Goal: Task Accomplishment & Management: Use online tool/utility

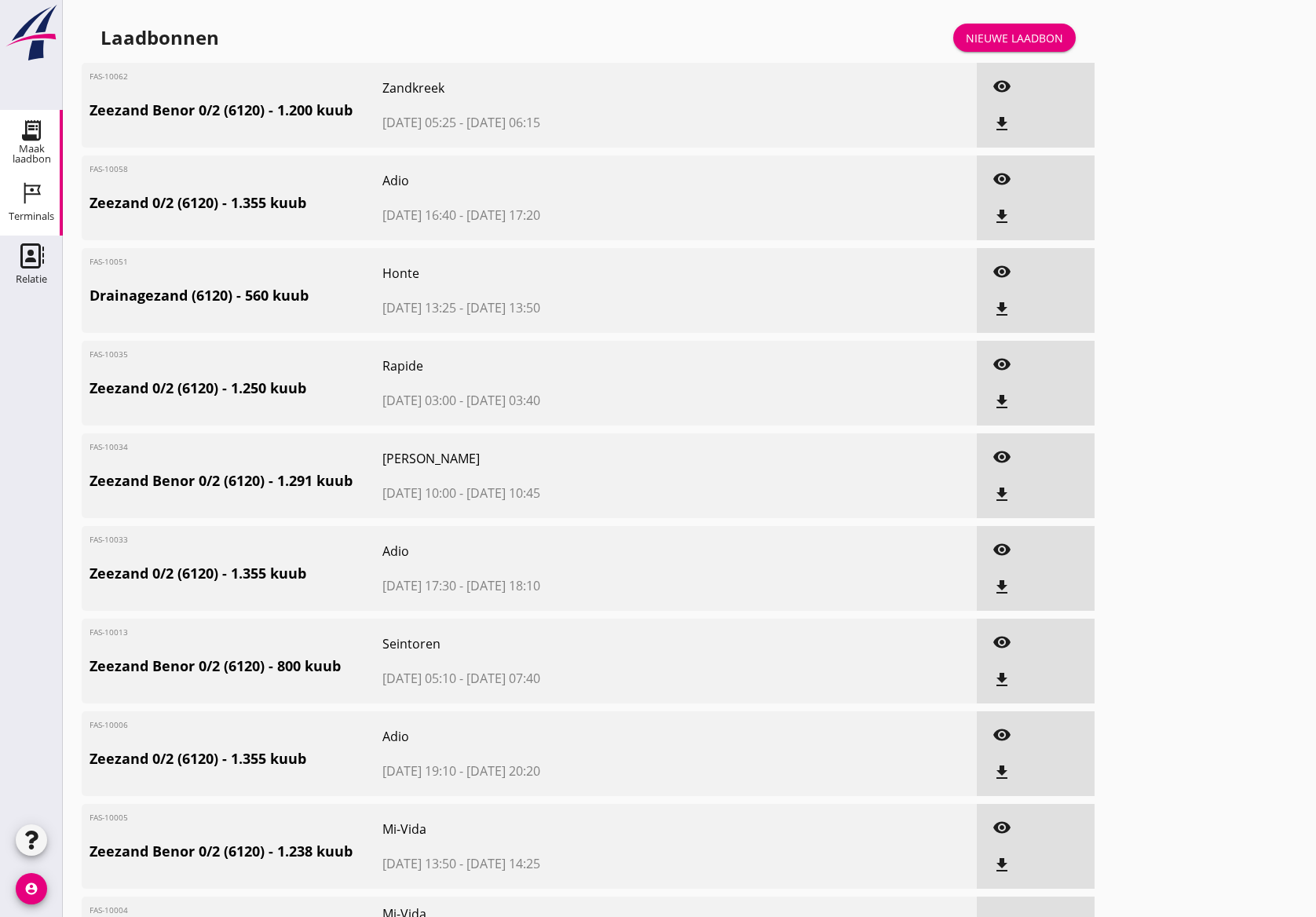
click at [22, 203] on icon "Terminals" at bounding box center [31, 192] width 25 height 25
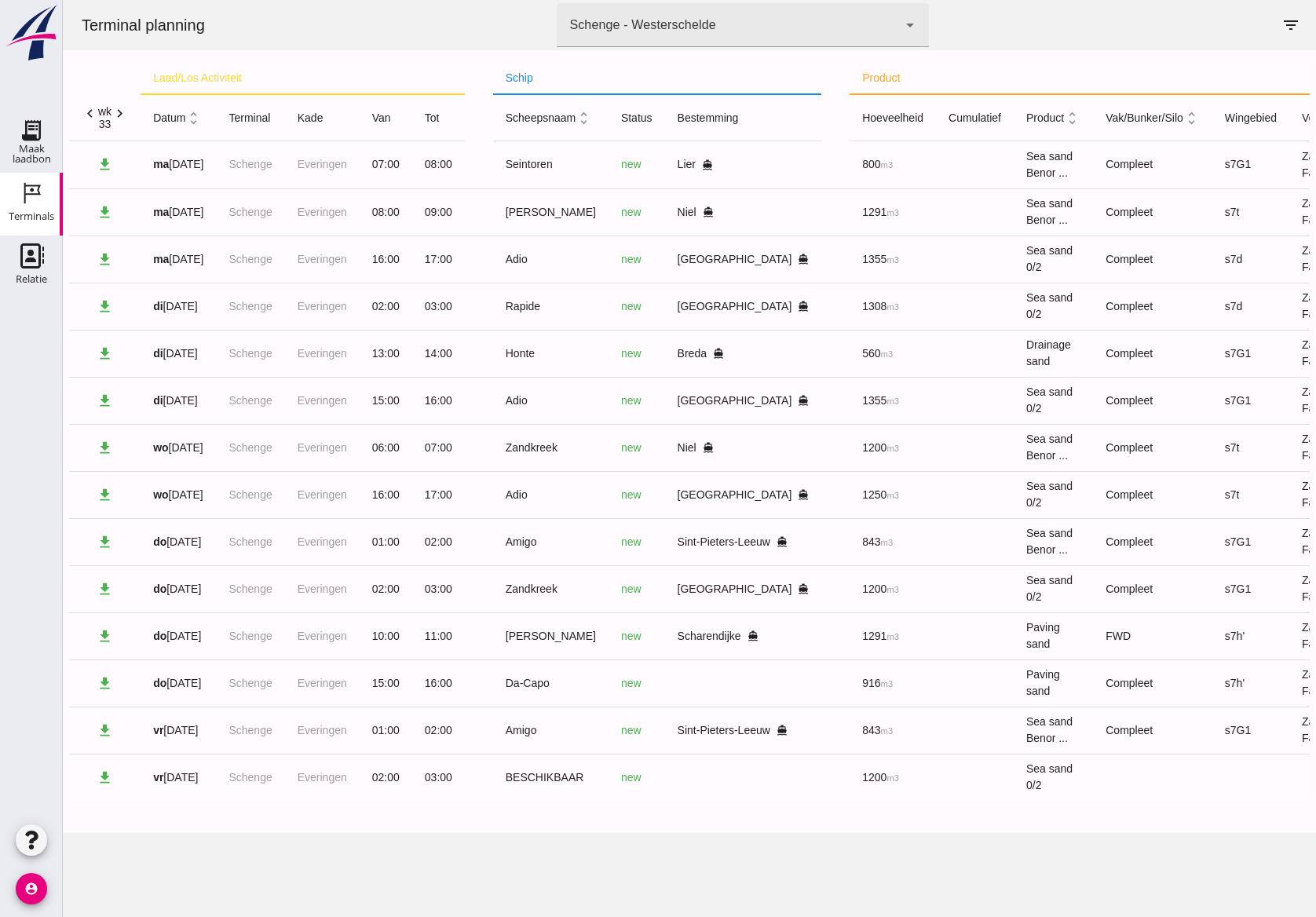
scroll to position [0, 118]
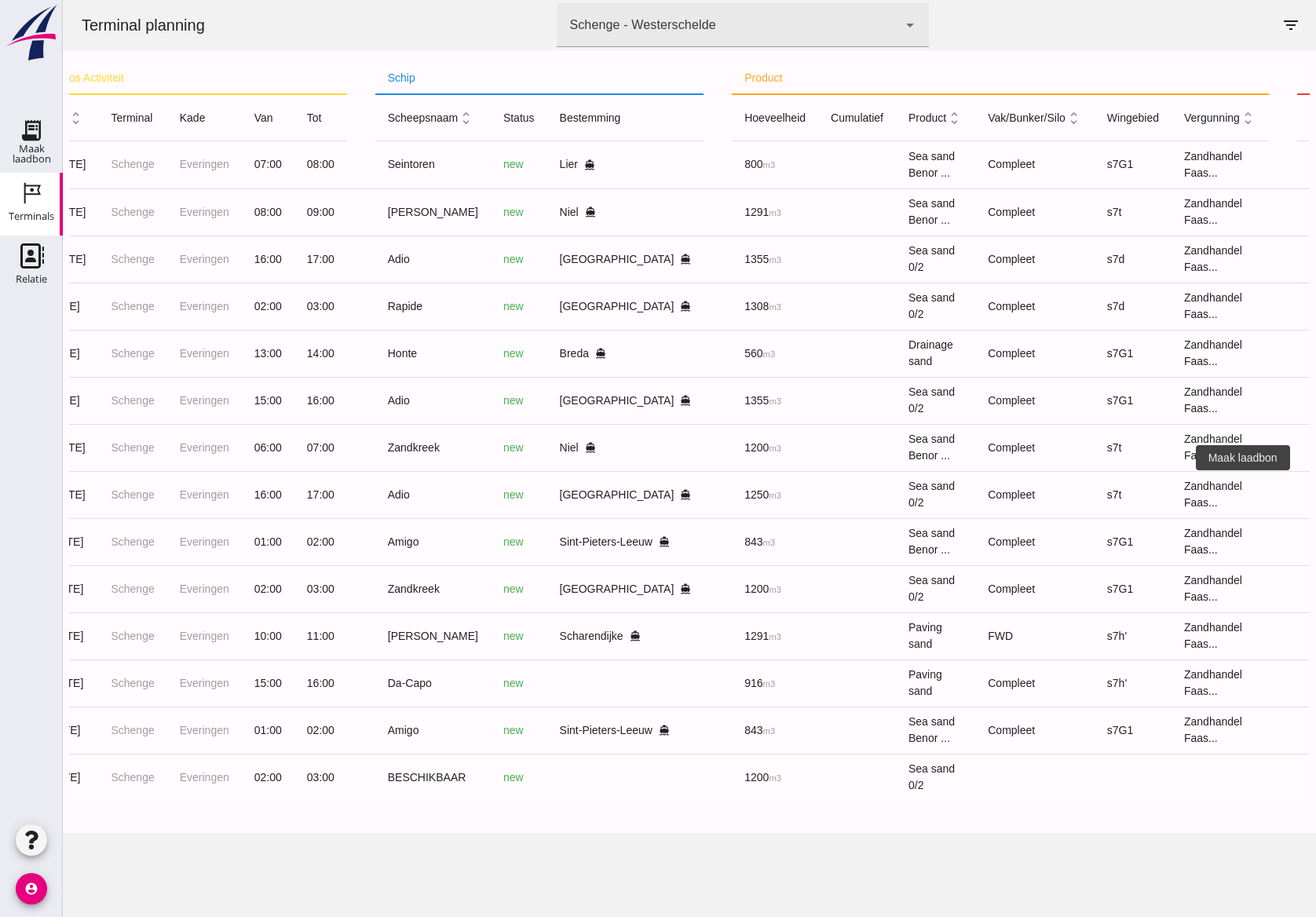
click at [1315, 498] on icon "receipt_long" at bounding box center [1326, 495] width 14 height 14
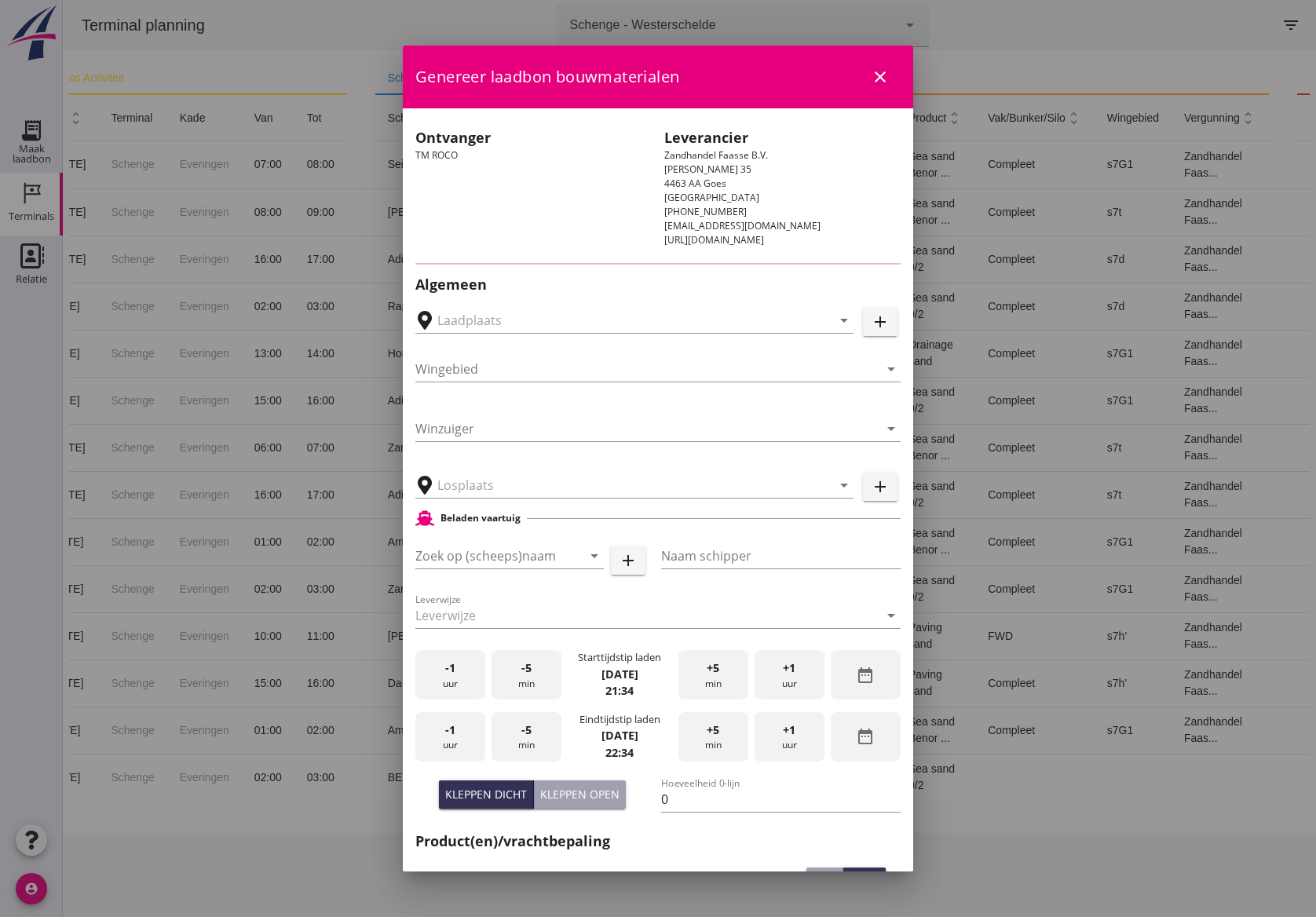
type input "Schenge, [GEOGRAPHIC_DATA]"
type input "Noordzeezand"
type input "Schenge"
type input "[GEOGRAPHIC_DATA] - [GEOGRAPHIC_DATA], [GEOGRAPHIC_DATA]"
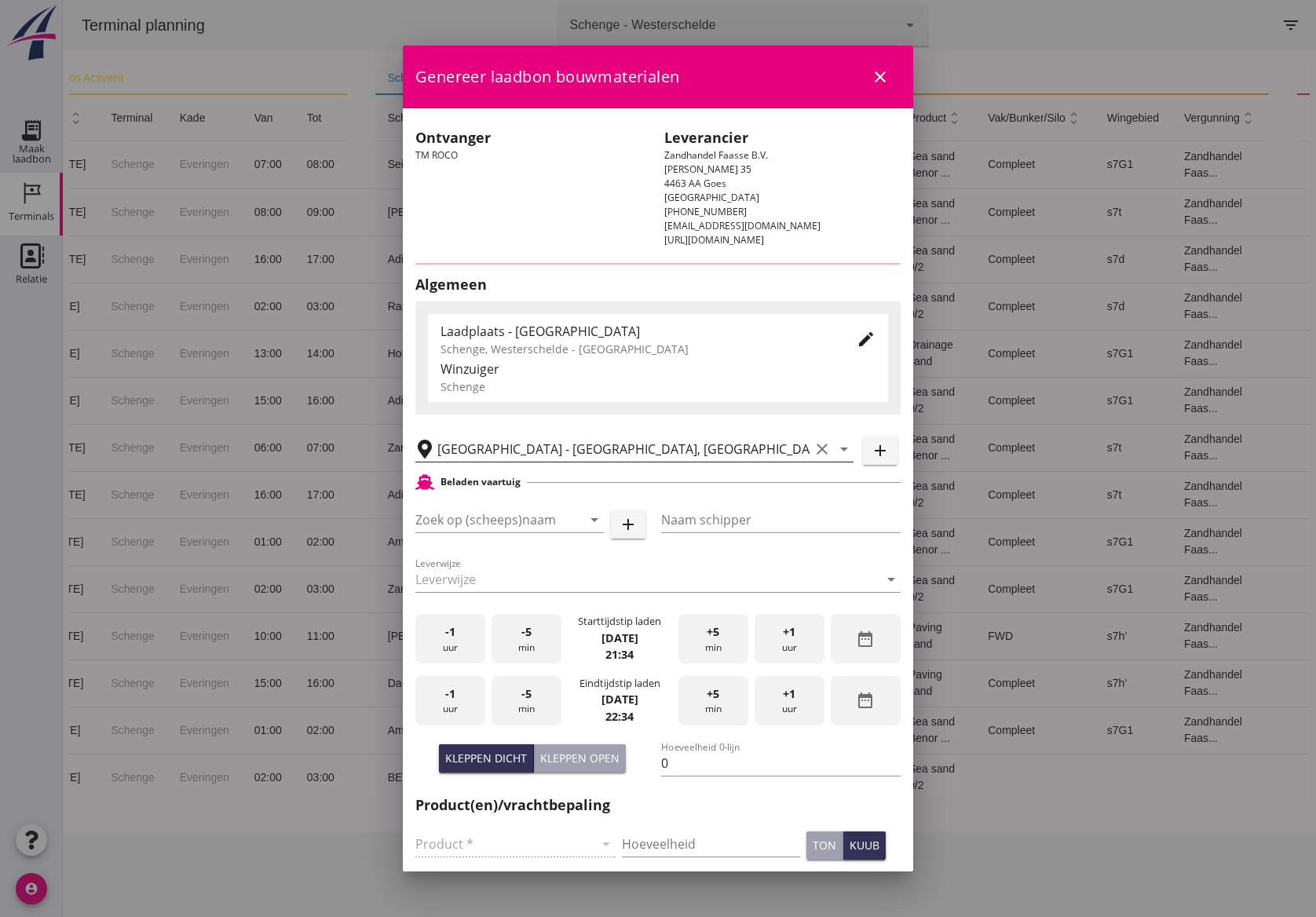
type input "s7t"
type input "Adio"
type input "A de Groot"
type input "1355"
type input "Zeezand 0/2 (6120)"
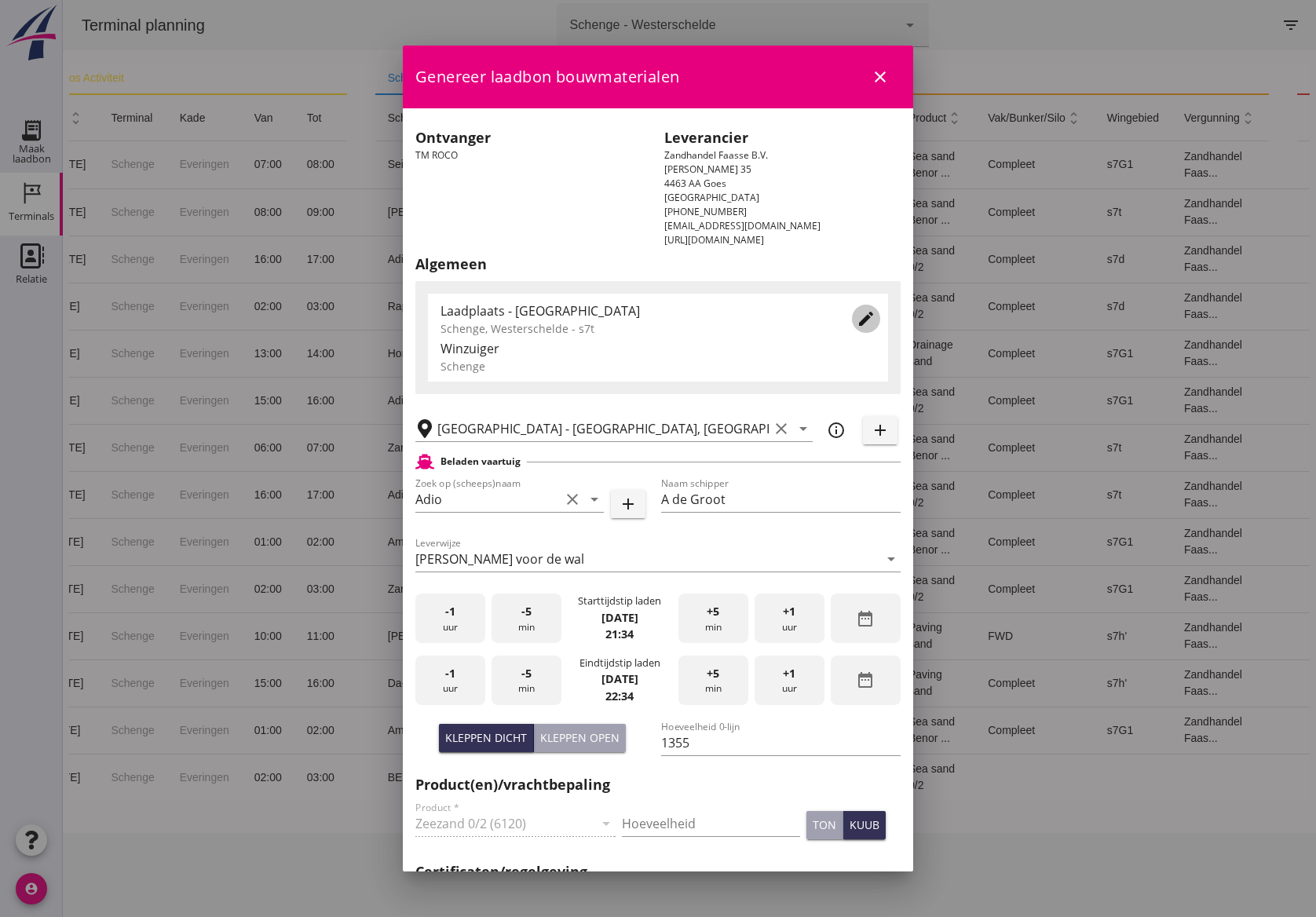
click at [857, 315] on icon "edit" at bounding box center [866, 318] width 19 height 19
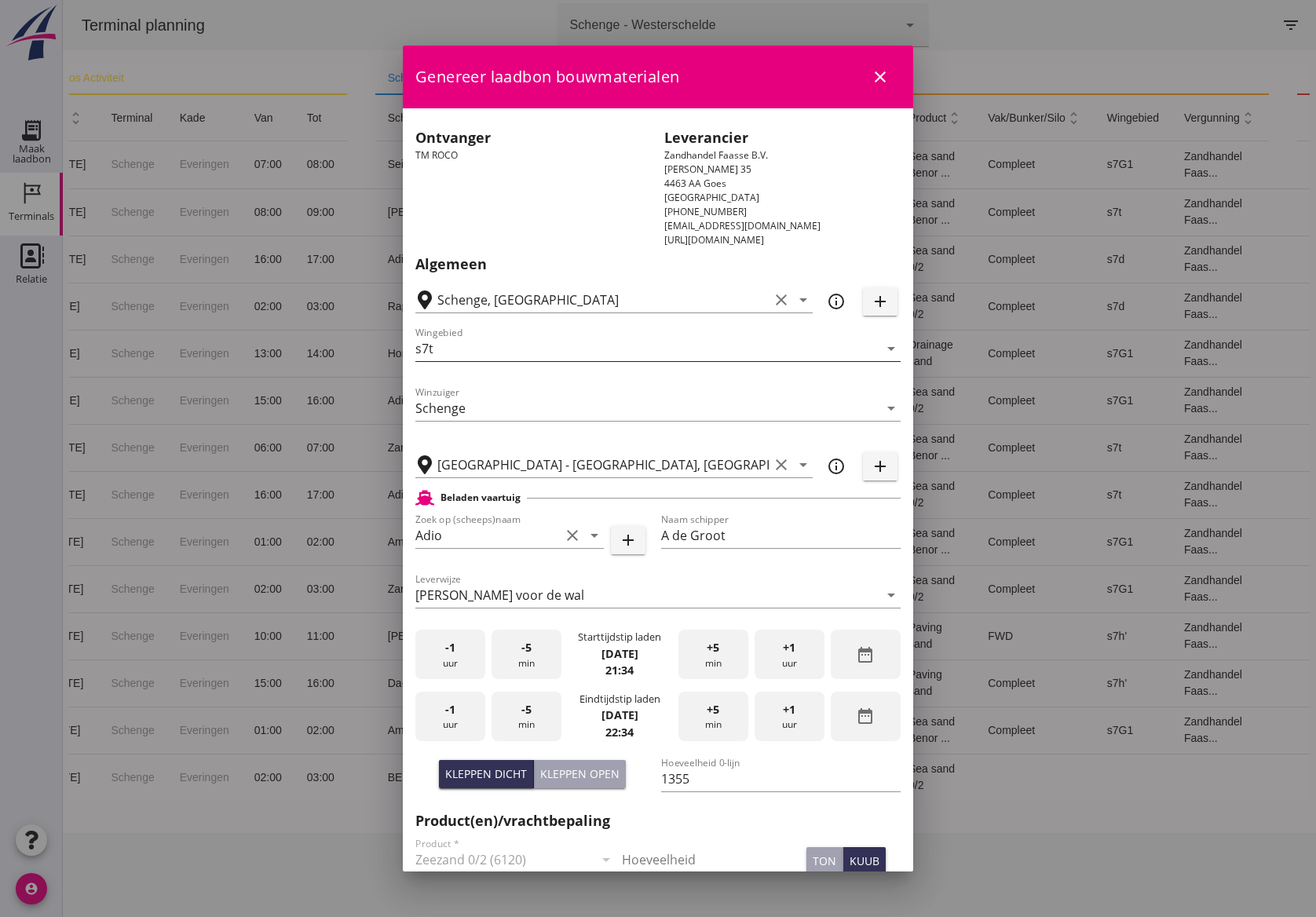
click at [557, 342] on input "s7t" at bounding box center [647, 348] width 463 height 25
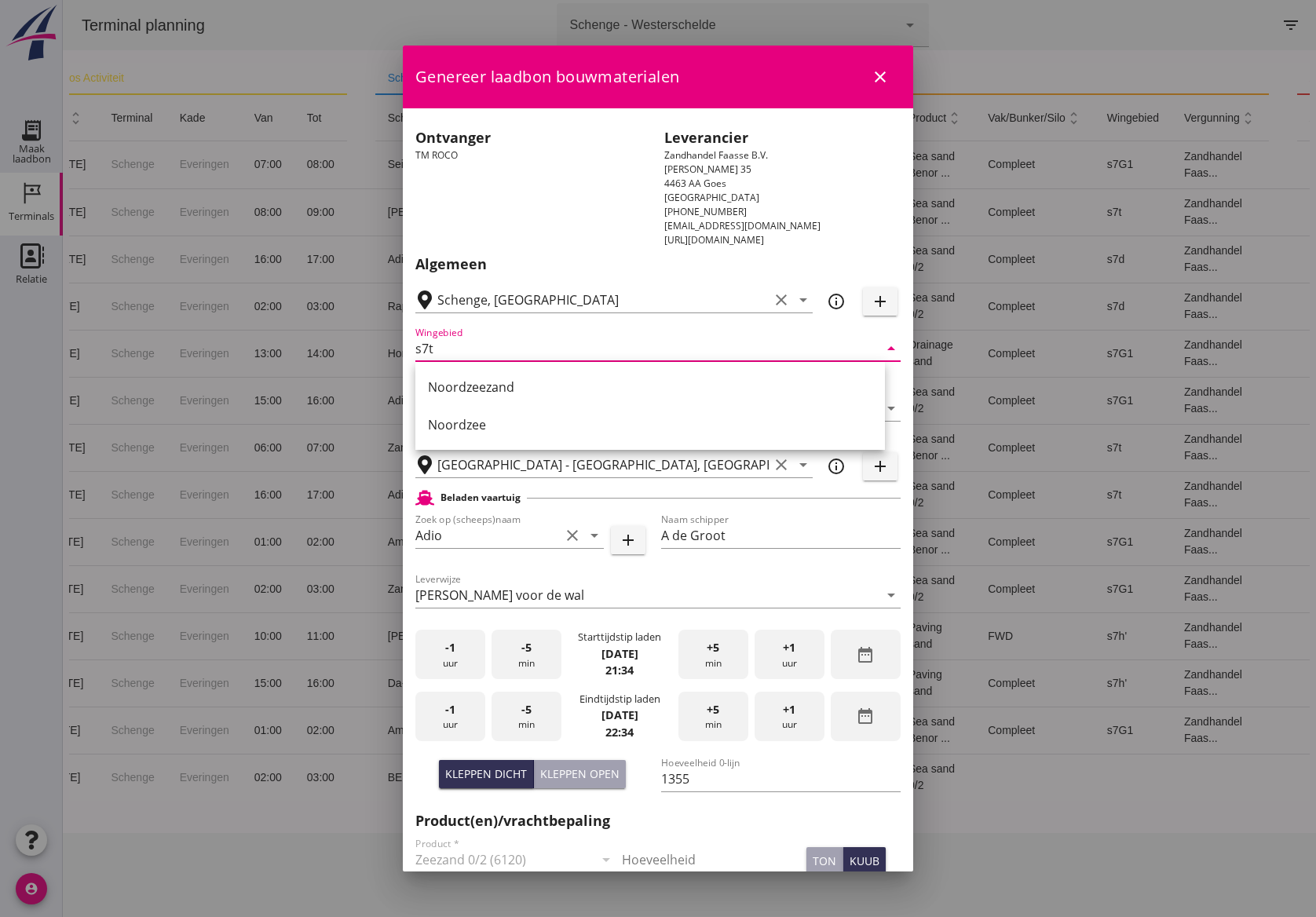
click at [506, 425] on div "Noordzee" at bounding box center [650, 424] width 445 height 19
type input "Noordzee"
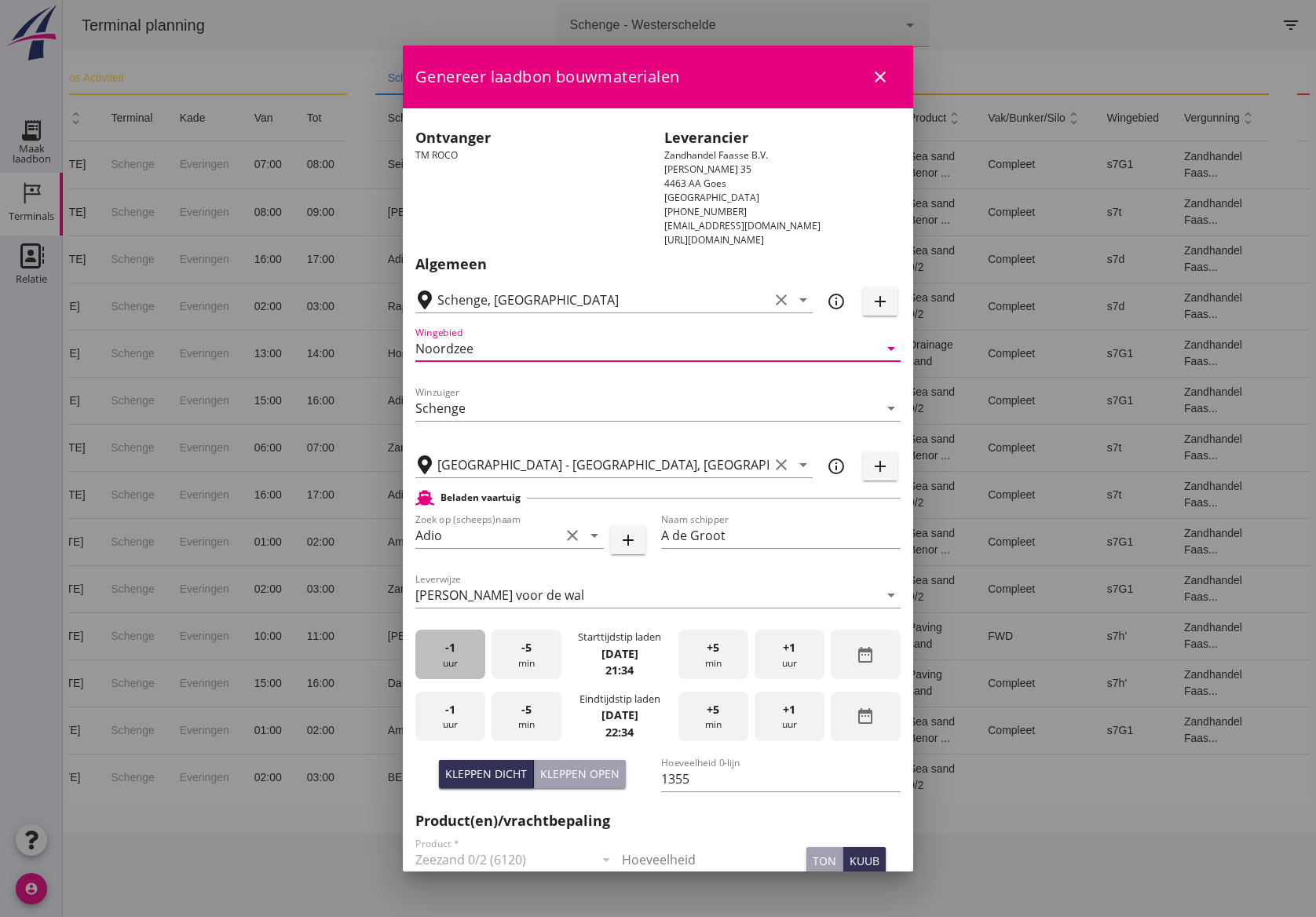
click at [453, 655] on div "-1 uur" at bounding box center [450, 654] width 70 height 49
click at [453, 650] on span "-1" at bounding box center [450, 647] width 10 height 17
click at [449, 634] on div "-1 uur" at bounding box center [450, 654] width 70 height 49
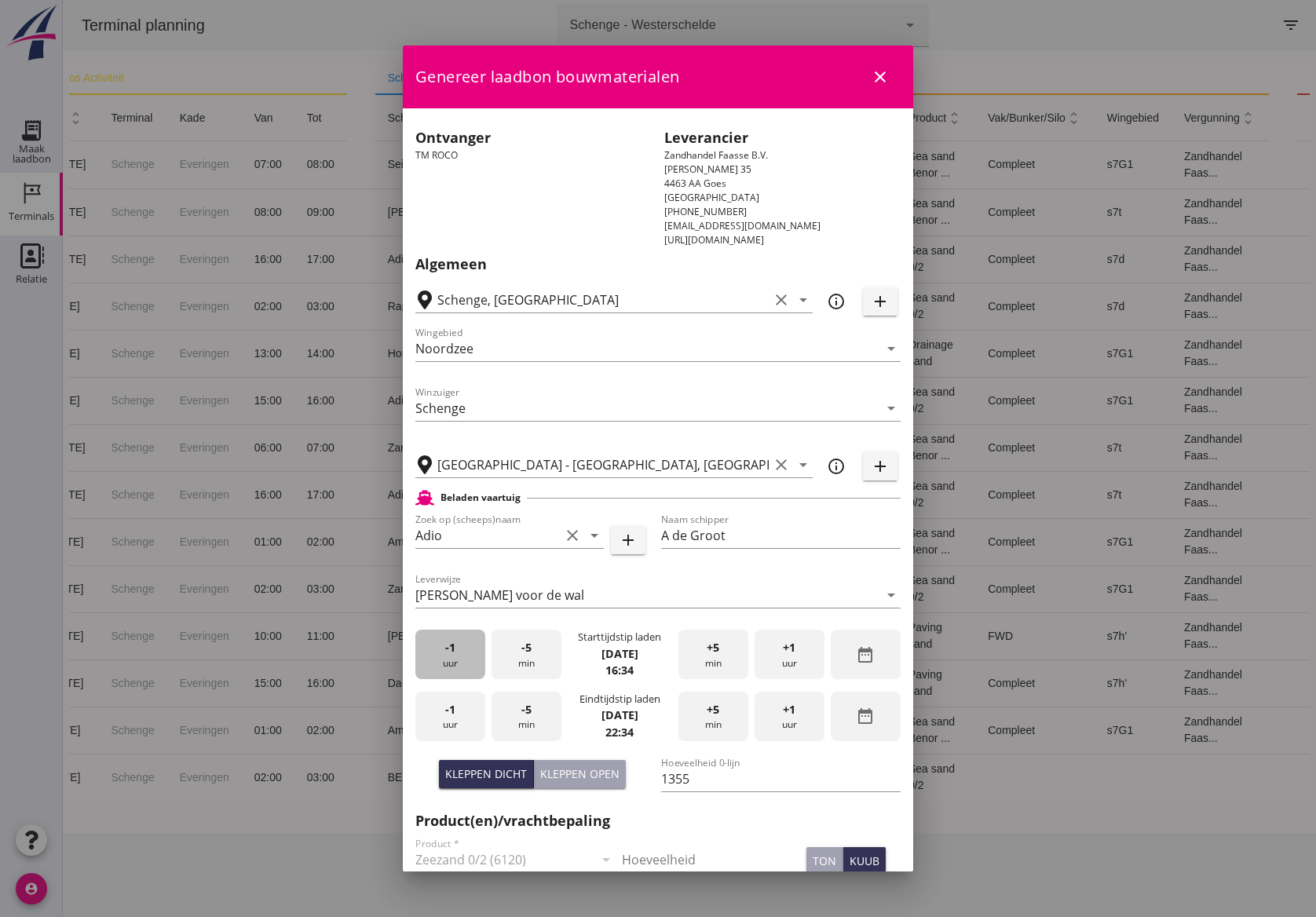
click at [449, 634] on div "-1 uur" at bounding box center [450, 654] width 70 height 49
click at [792, 661] on div "+1 uur" at bounding box center [789, 654] width 70 height 49
click at [528, 650] on span "-5" at bounding box center [526, 647] width 10 height 17
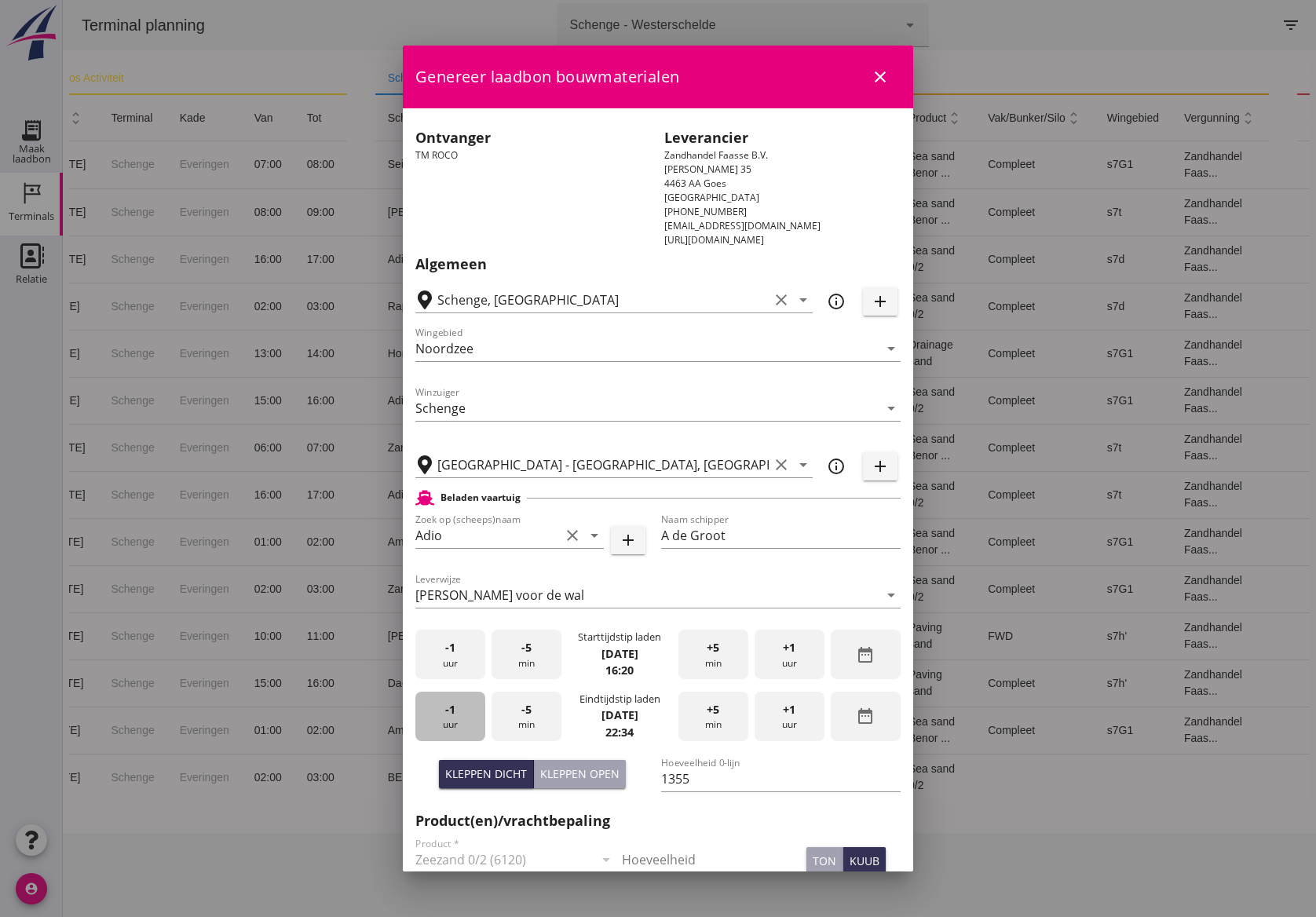
click at [461, 704] on div "-1 uur" at bounding box center [450, 716] width 70 height 49
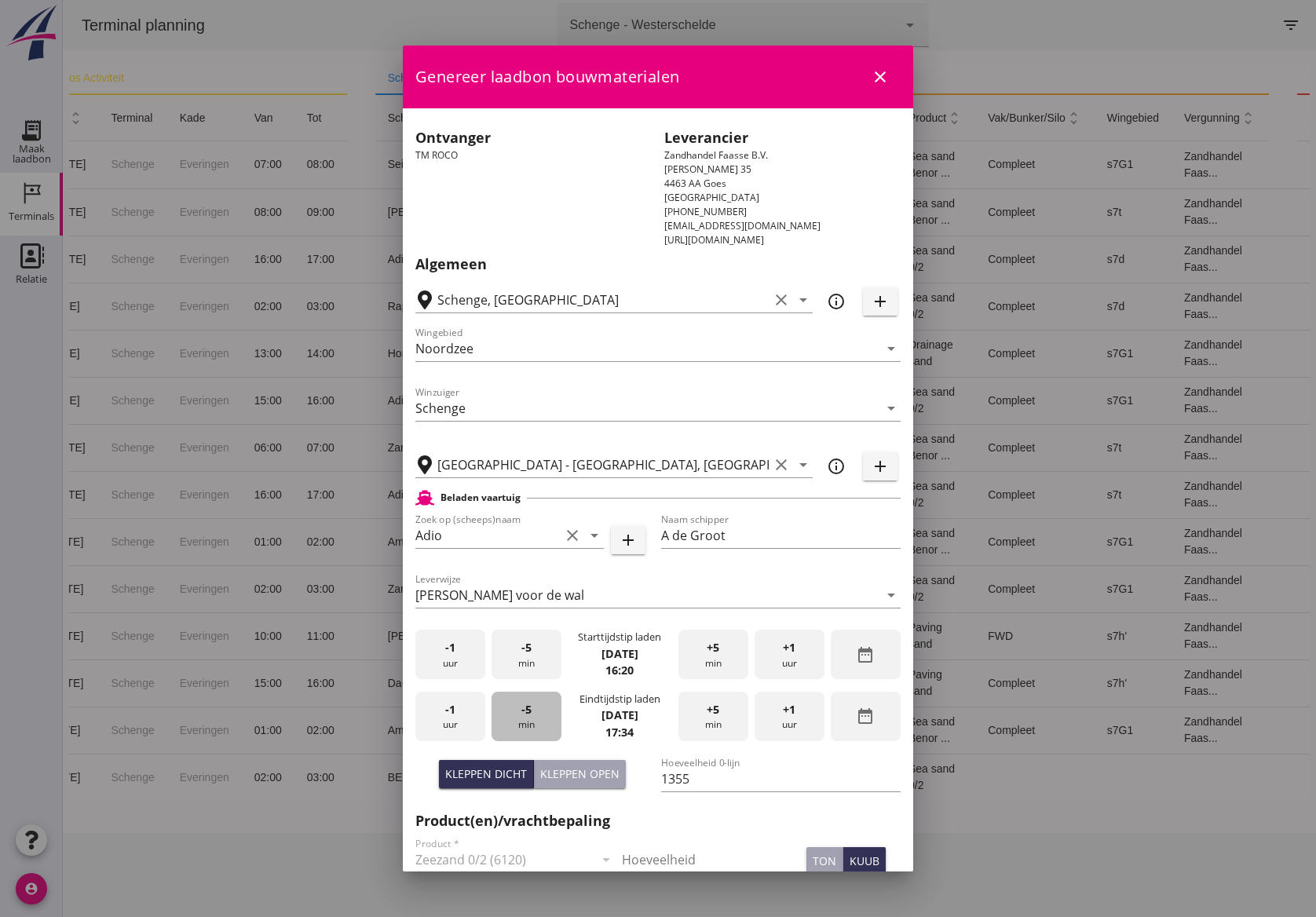
click at [545, 708] on div "-5 min" at bounding box center [526, 716] width 70 height 49
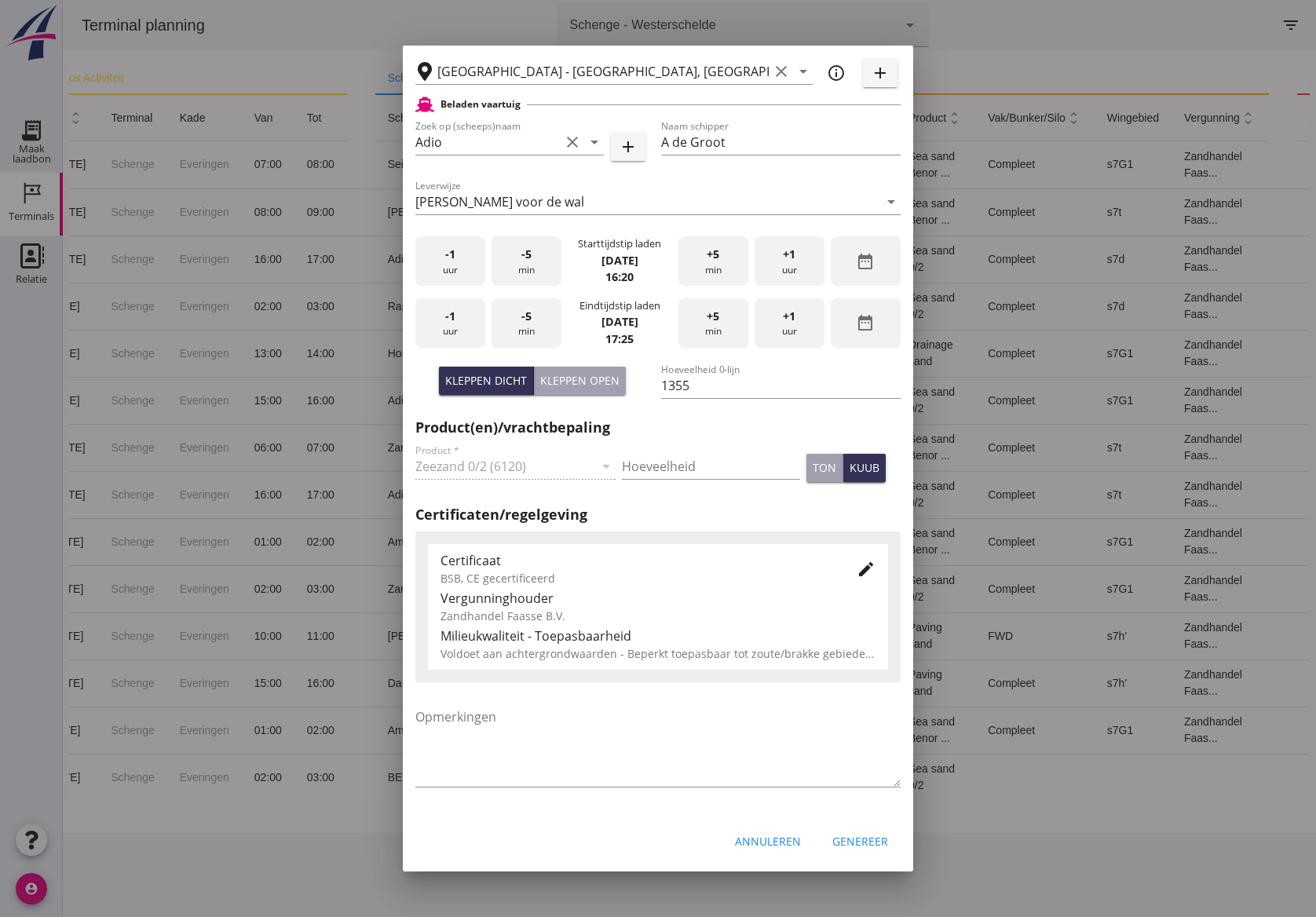
click at [648, 451] on div "Hoeveelheid" at bounding box center [710, 469] width 178 height 50
click at [648, 465] on input "Hoeveelheid" at bounding box center [710, 466] width 178 height 25
type input "1255"
click at [857, 572] on icon "edit" at bounding box center [866, 568] width 19 height 19
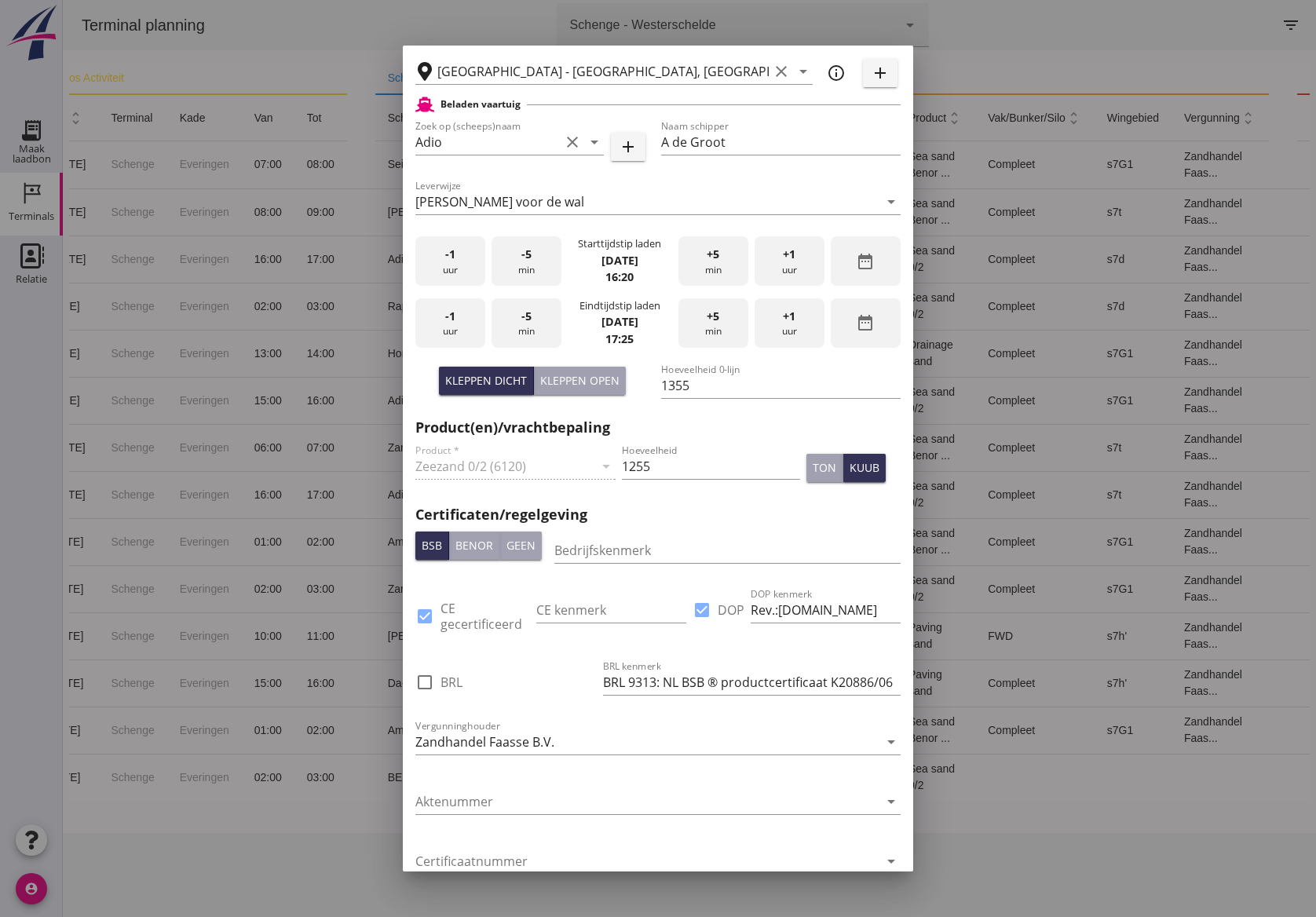
scroll to position [0, 8]
drag, startPoint x: 833, startPoint y: 679, endPoint x: 903, endPoint y: 678, distance: 70.0
click at [933, 676] on div "close [GEOGRAPHIC_DATA] - [GEOGRAPHIC_DATA] [GEOGRAPHIC_DATA] ([GEOGRAPHIC_DATA…" at bounding box center [658, 458] width 1316 height 917
paste input "K20886/06"
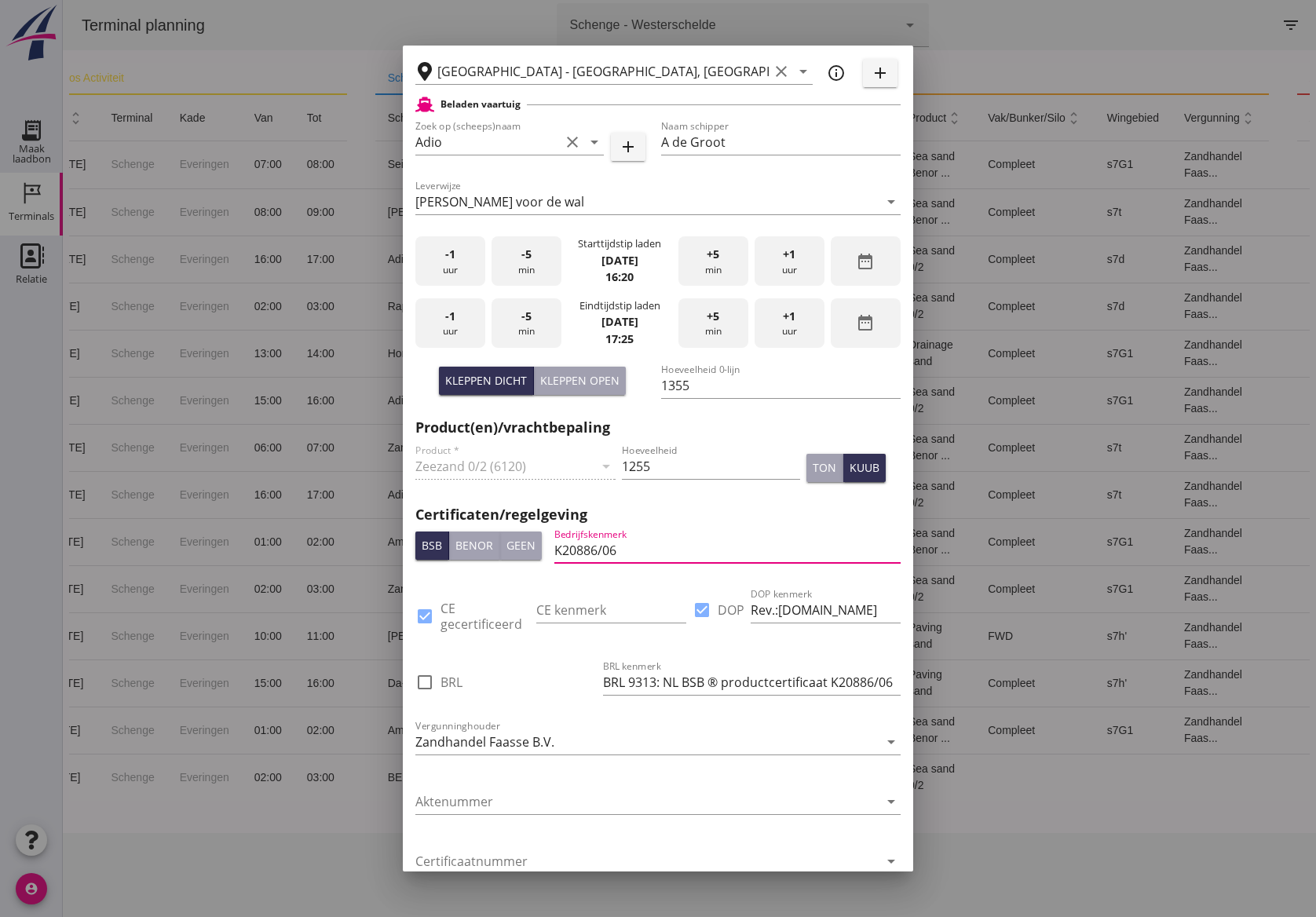
type input "K20886/06"
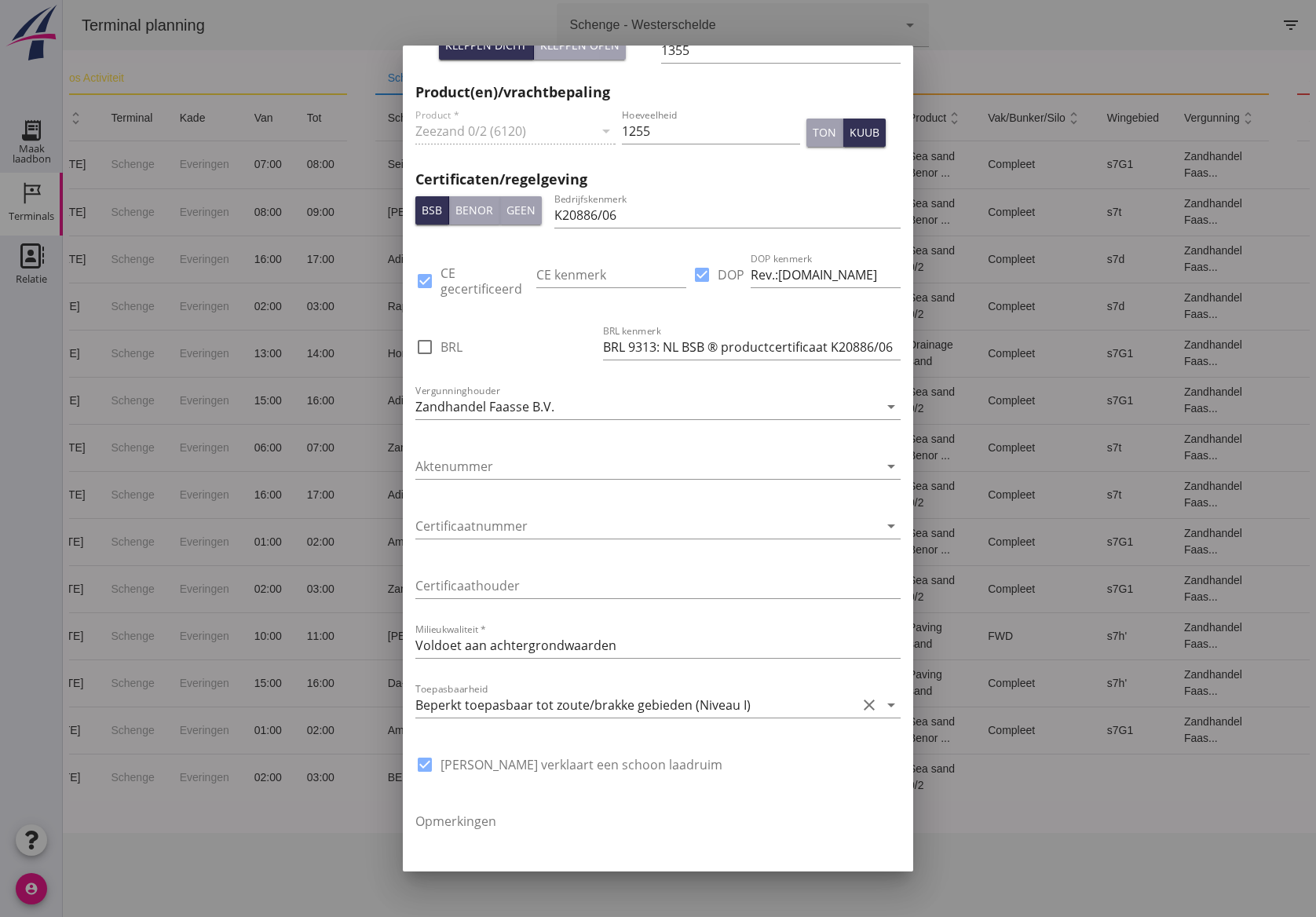
scroll to position [833, 0]
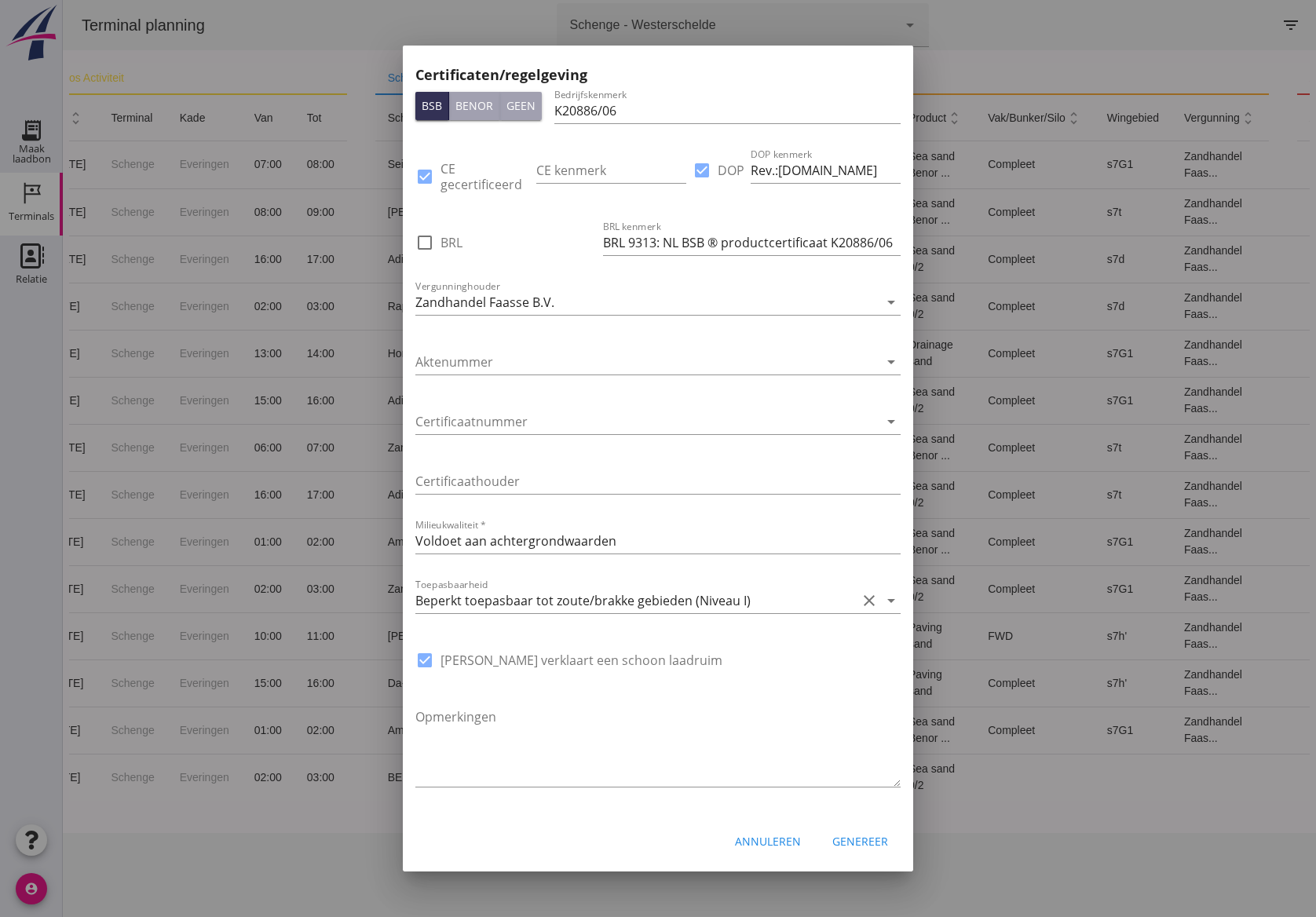
click at [851, 842] on div "Genereer" at bounding box center [860, 841] width 56 height 16
